Goal: Transaction & Acquisition: Purchase product/service

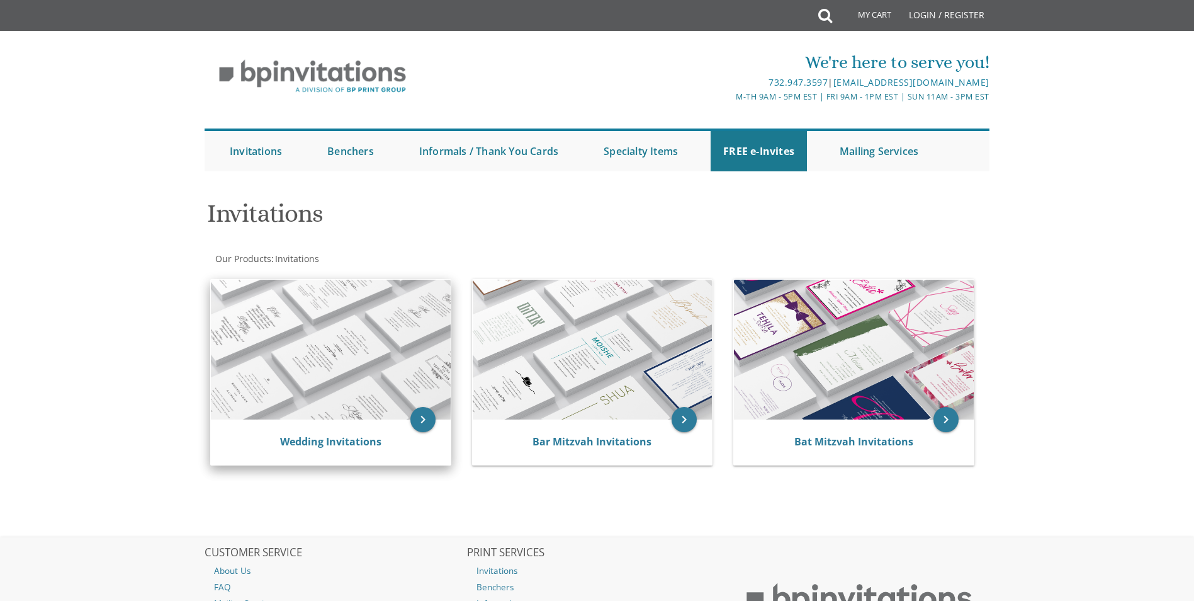
click at [295, 397] on img at bounding box center [331, 350] width 240 height 140
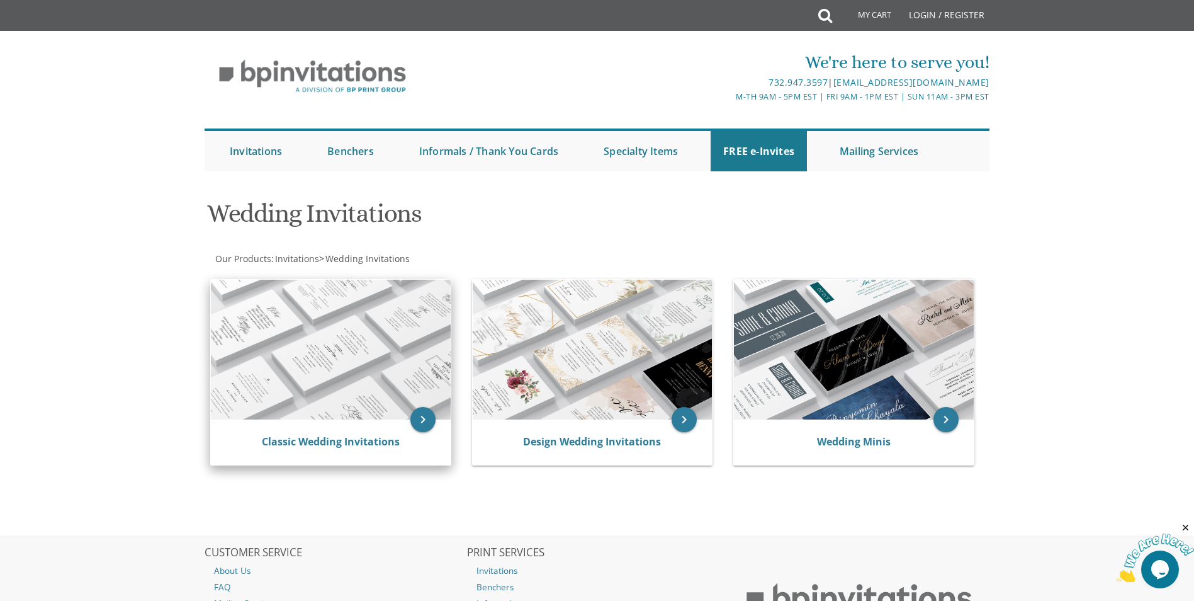
click at [301, 344] on img at bounding box center [331, 350] width 240 height 140
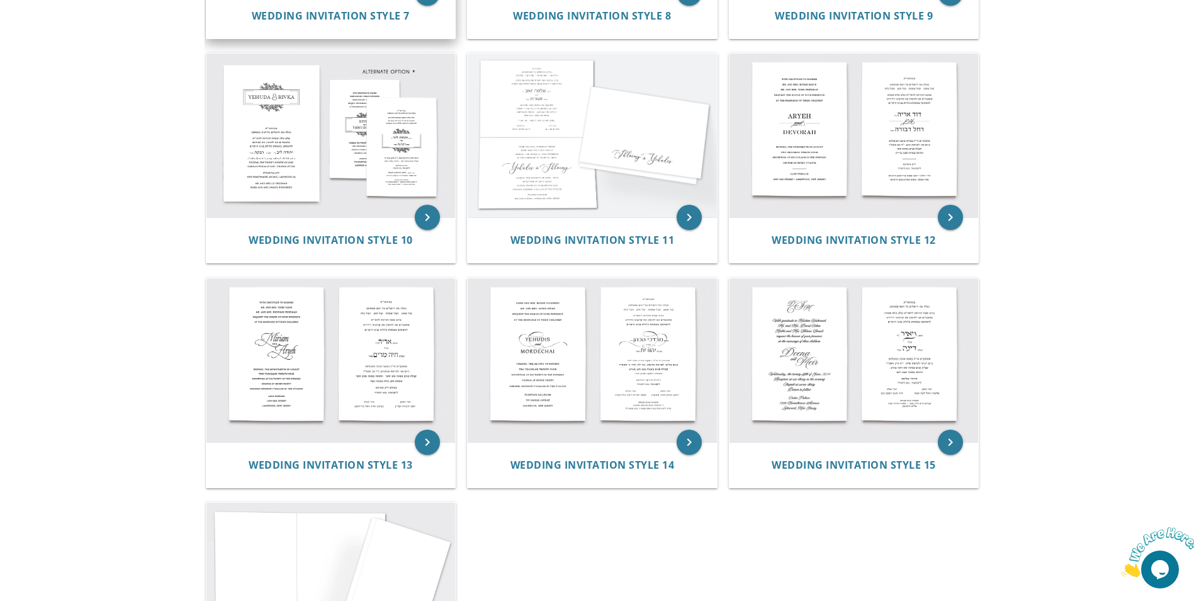
scroll to position [1070, 0]
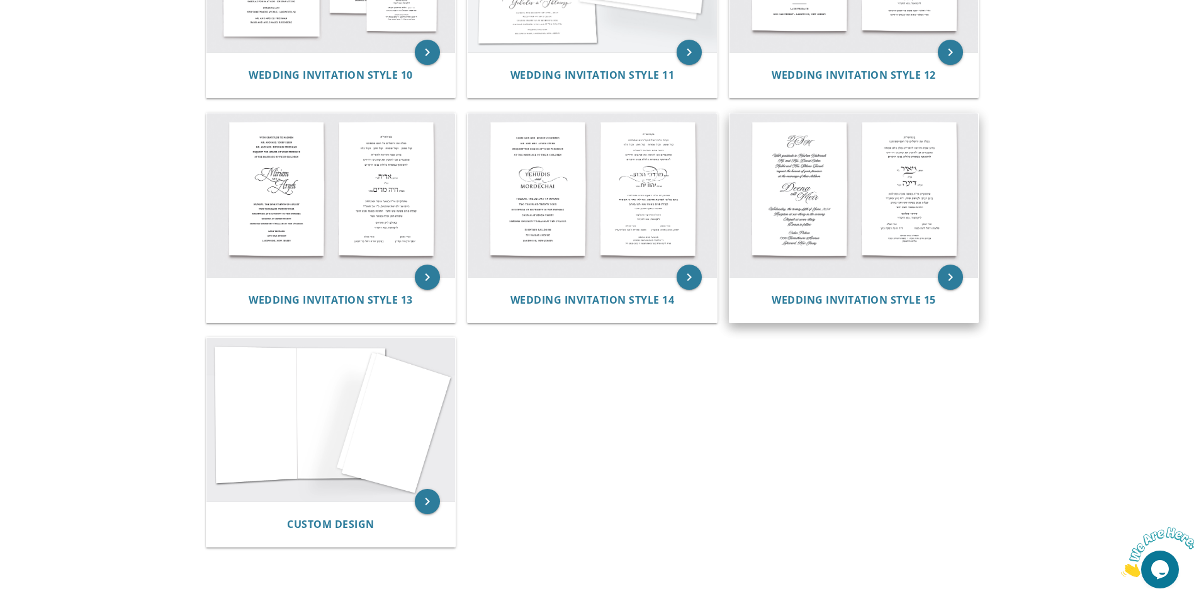
click at [872, 155] on img at bounding box center [854, 195] width 249 height 164
